Goal: Task Accomplishment & Management: Manage account settings

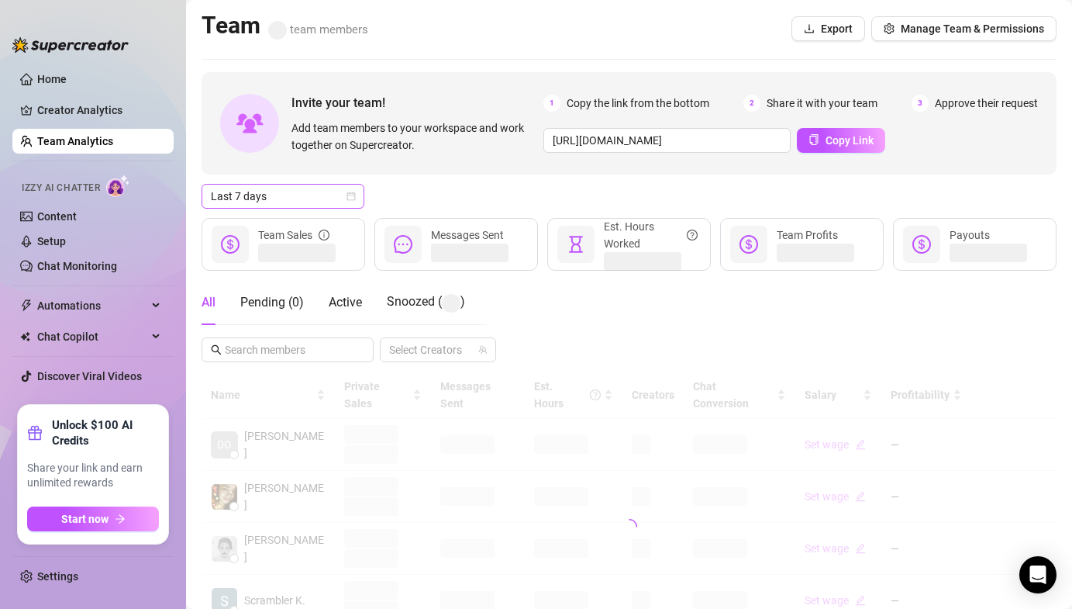
click at [259, 191] on span "Last 7 days" at bounding box center [283, 196] width 144 height 23
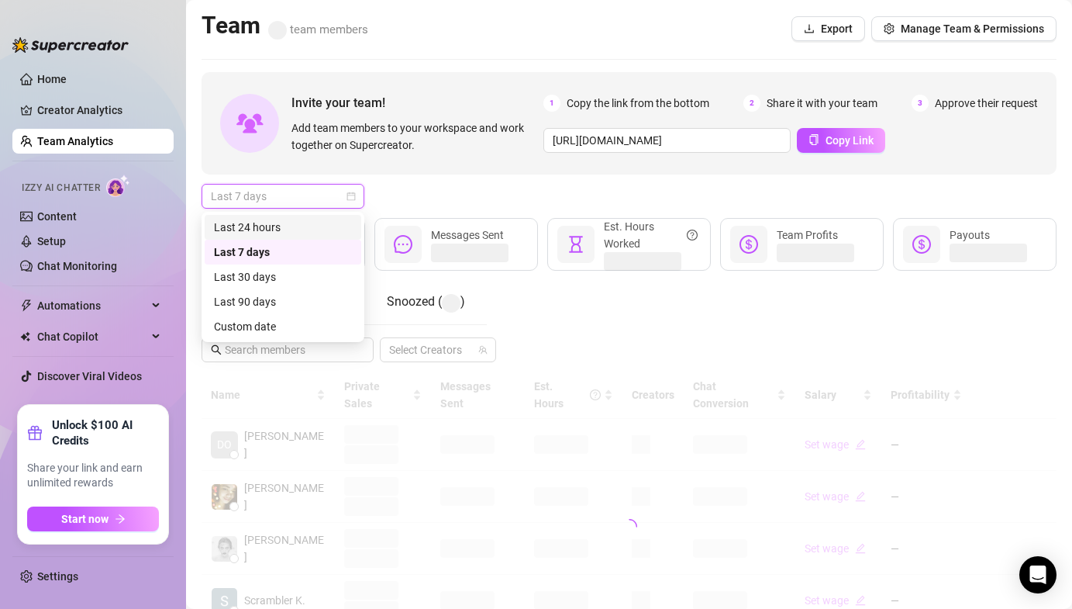
click at [286, 217] on div "Last 24 hours" at bounding box center [283, 227] width 157 height 25
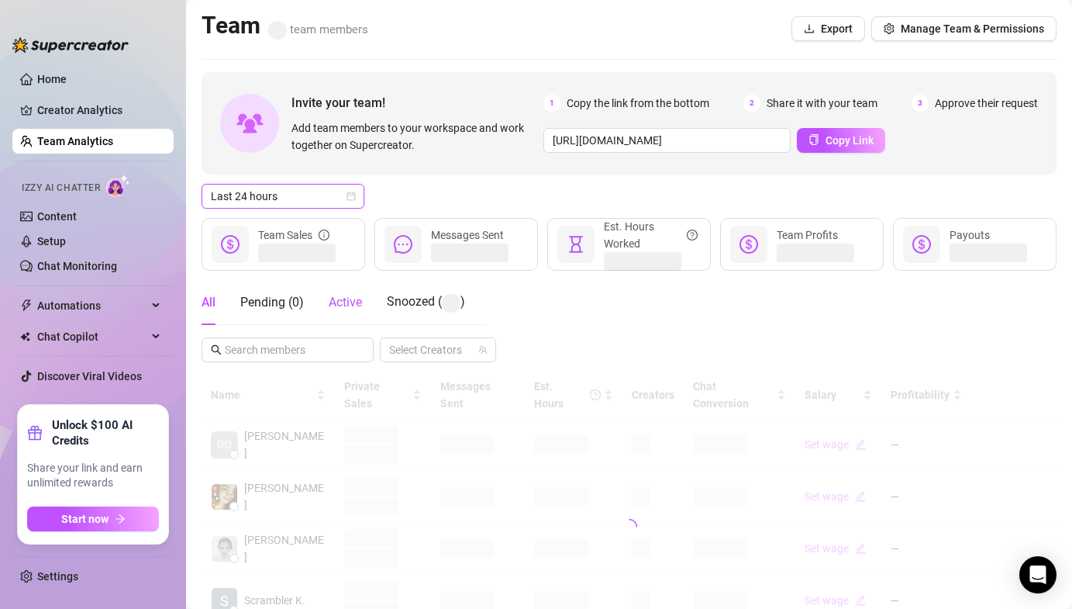
click at [358, 302] on span "Active" at bounding box center [345, 302] width 33 height 15
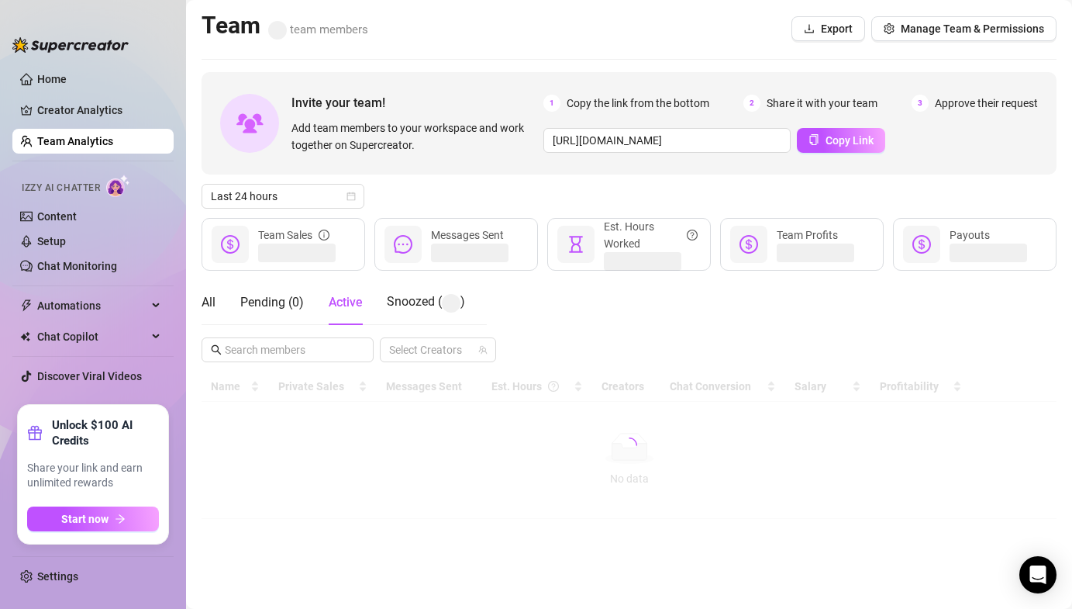
click at [434, 178] on div "Invite your team! Add team members to your workspace and work together on Super…" at bounding box center [629, 295] width 855 height 447
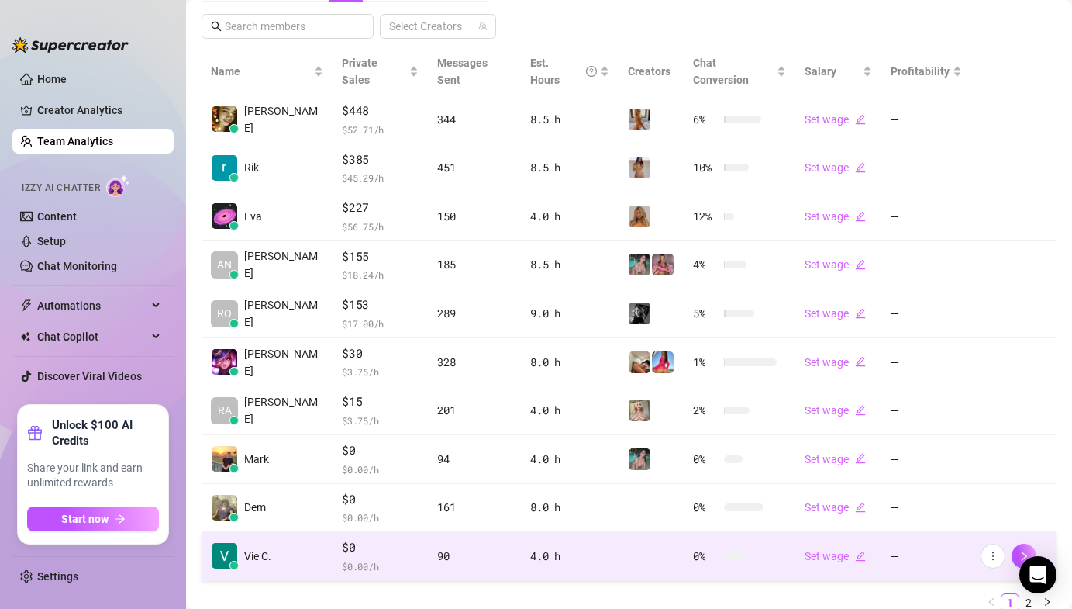
scroll to position [366, 0]
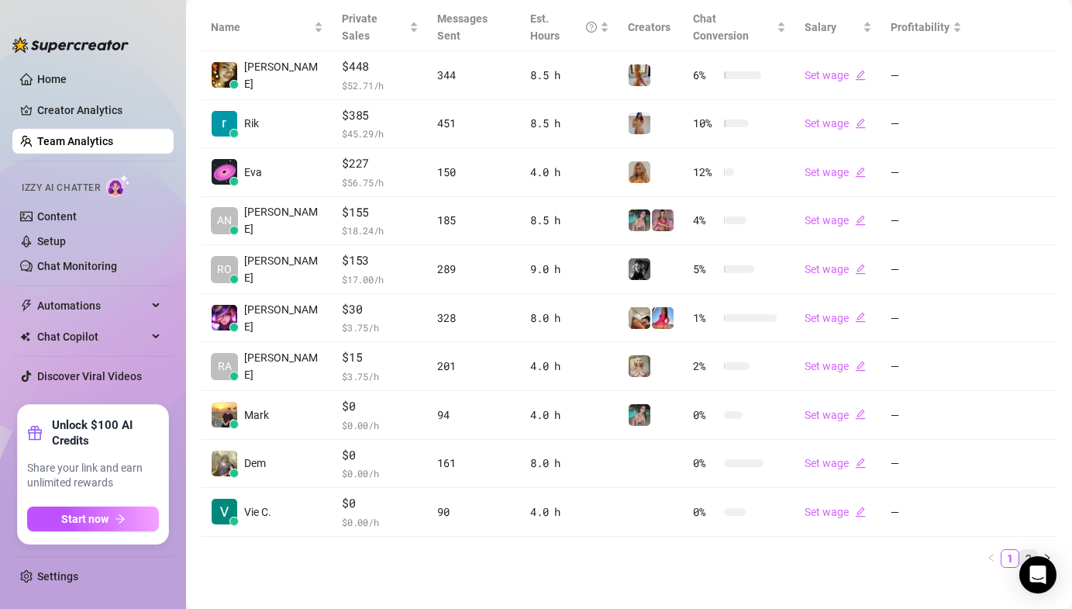
click at [1020, 550] on link "2" at bounding box center [1028, 558] width 17 height 17
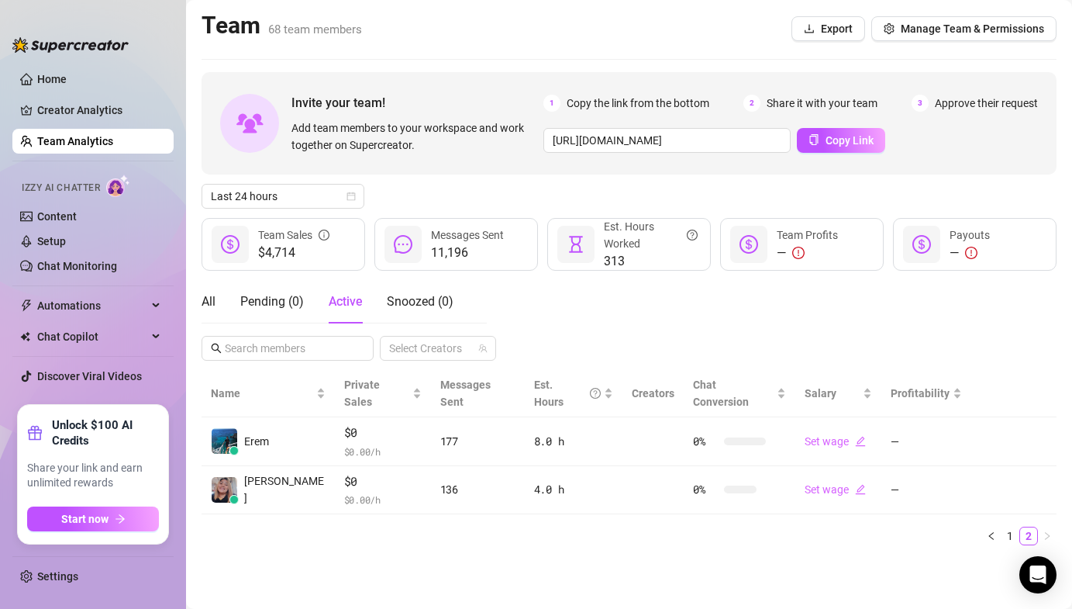
scroll to position [0, 0]
drag, startPoint x: 353, startPoint y: 554, endPoint x: 609, endPoint y: 585, distance: 257.7
click at [354, 553] on main "Team 68 team members Export Manage Team & Permissions Invite your team! Add tea…" at bounding box center [629, 304] width 886 height 609
